Goal: Check status

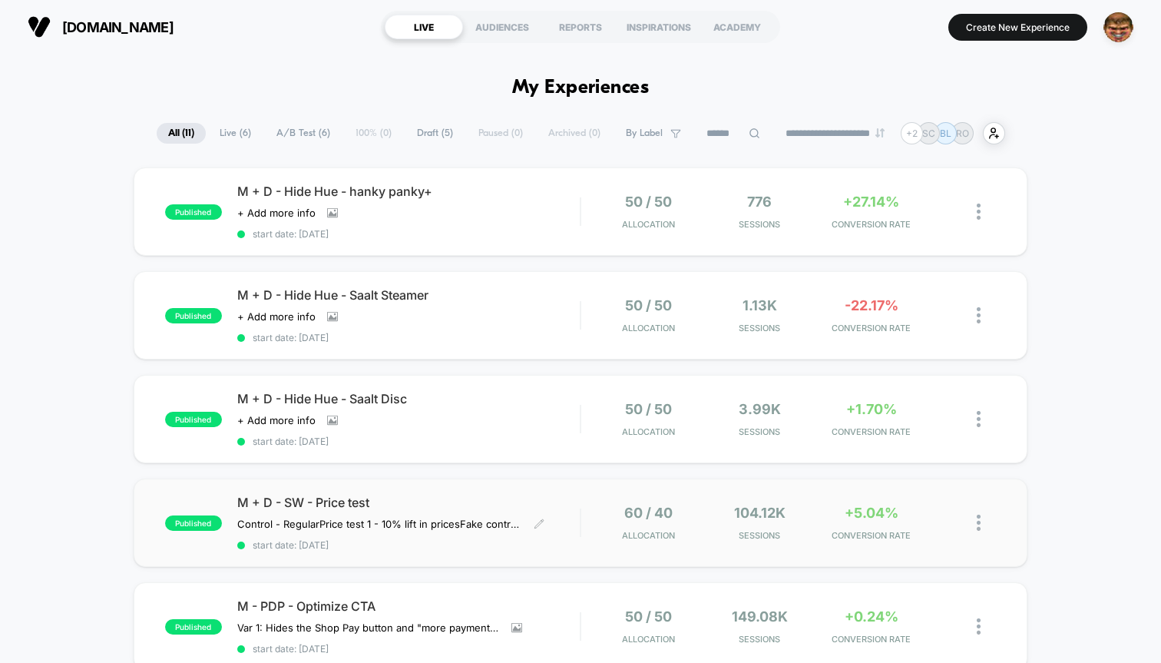
click at [509, 495] on span "M + D - SW - Price test" at bounding box center [408, 501] width 342 height 15
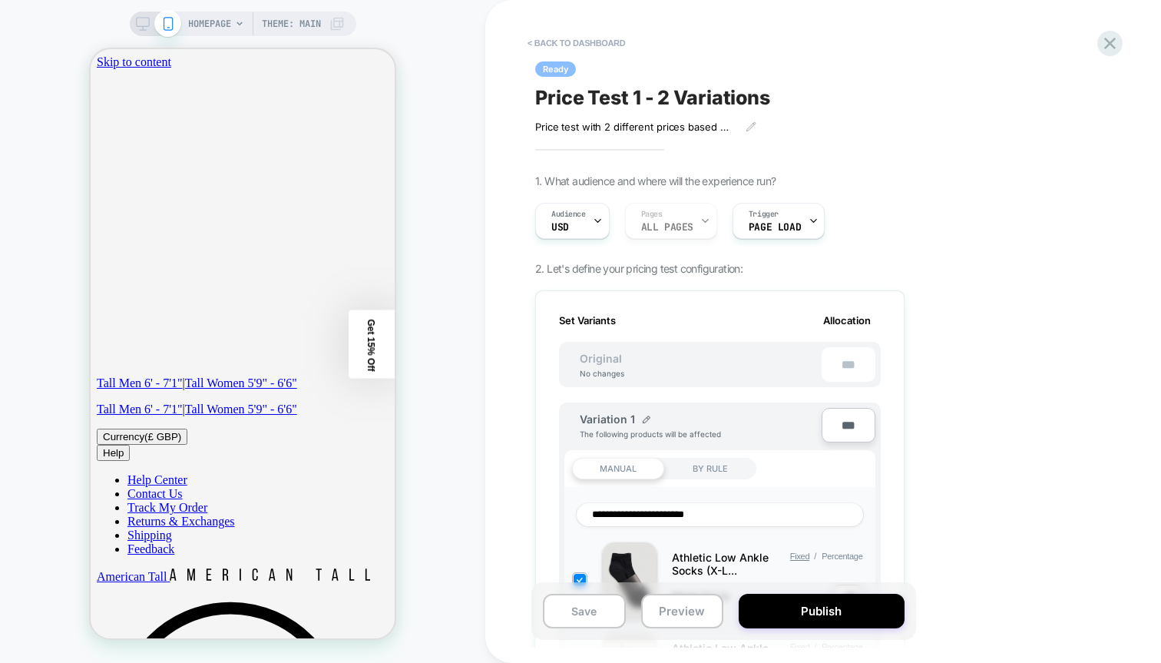
scroll to position [0, 2]
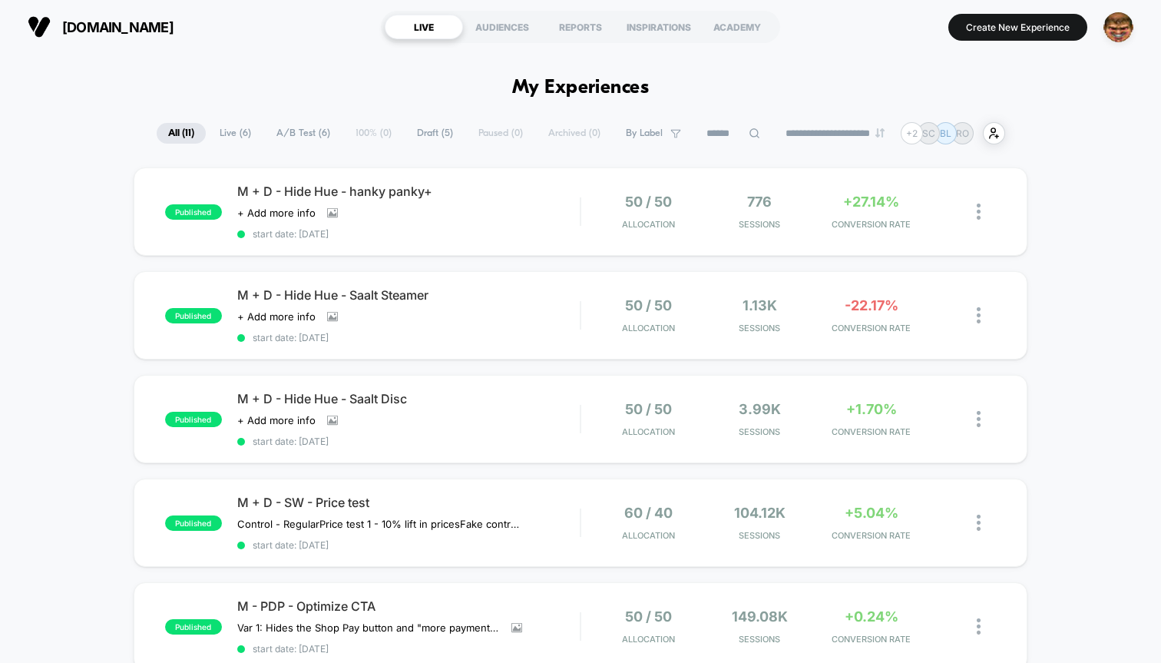
click at [713, 130] on input at bounding box center [733, 133] width 77 height 18
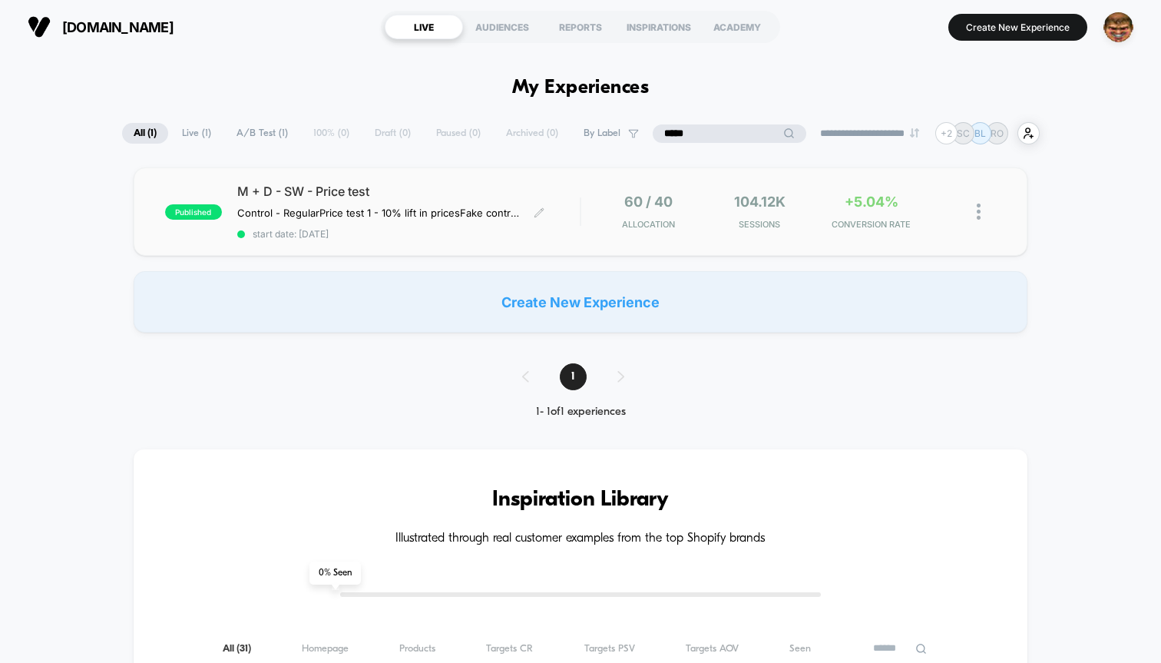
type input "*****"
click at [517, 237] on span "start date: [DATE]" at bounding box center [408, 234] width 342 height 12
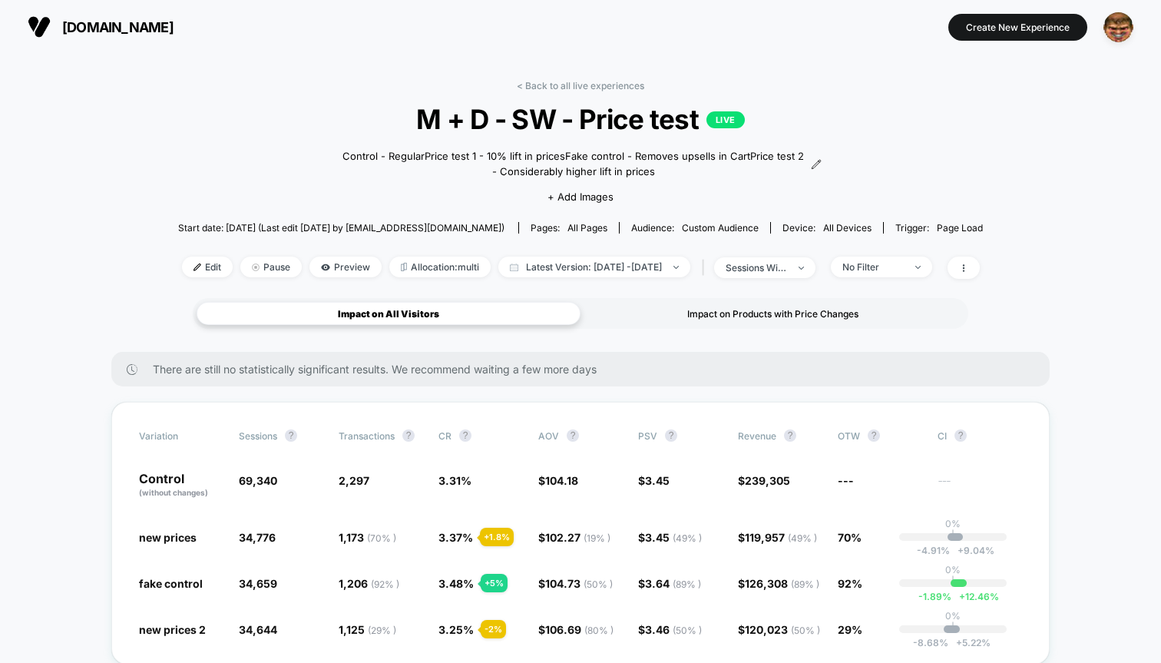
click at [701, 311] on div "Impact on Products with Price Changes" at bounding box center [772, 313] width 384 height 23
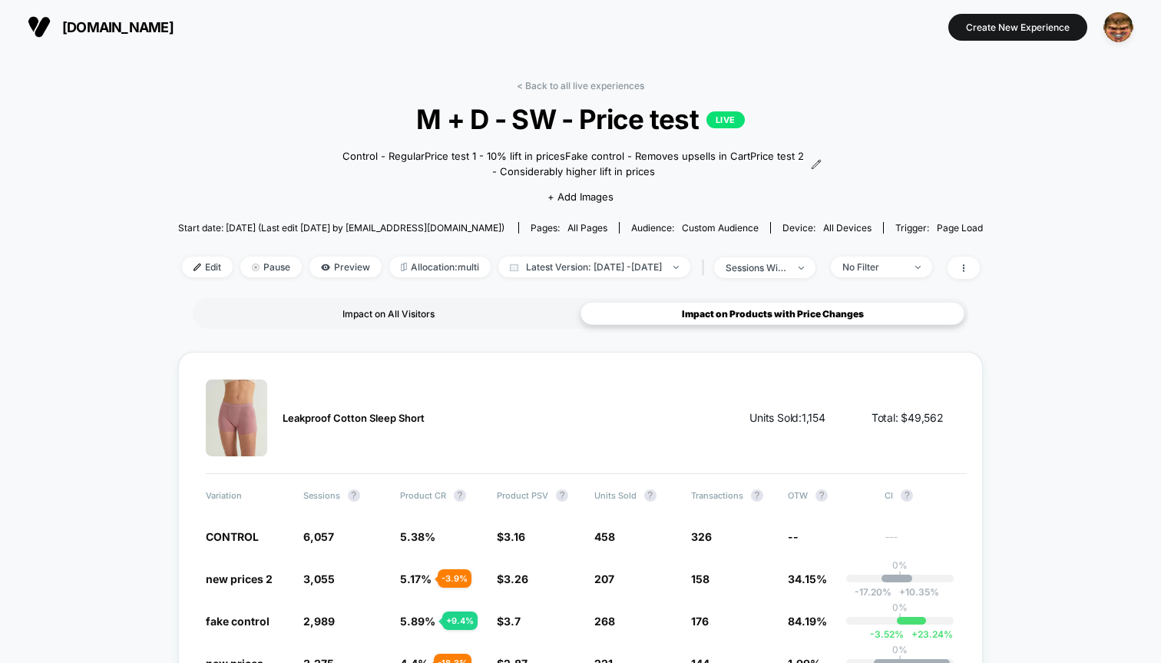
click at [415, 306] on div "Impact on All Visitors" at bounding box center [389, 313] width 384 height 23
